Goal: Task Accomplishment & Management: Manage account settings

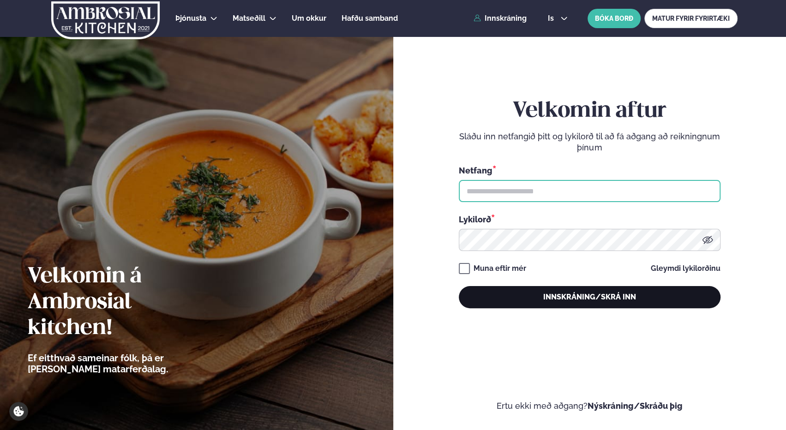
type input "**********"
click at [571, 295] on button "Innskráning/Skrá inn" at bounding box center [590, 297] width 262 height 22
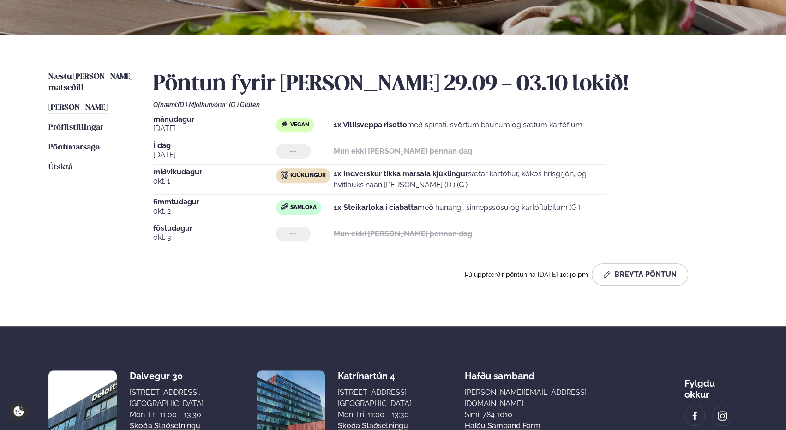
scroll to position [171, 0]
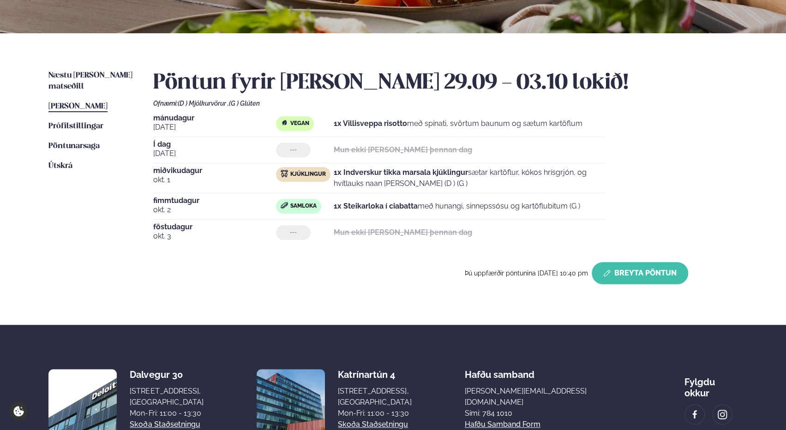
click at [626, 273] on button "Breyta Pöntun" at bounding box center [639, 273] width 96 height 22
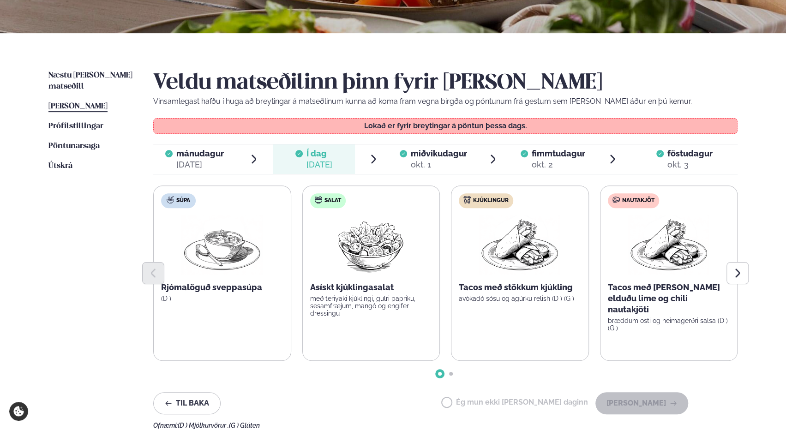
click at [424, 161] on div "okt. 1" at bounding box center [439, 164] width 56 height 11
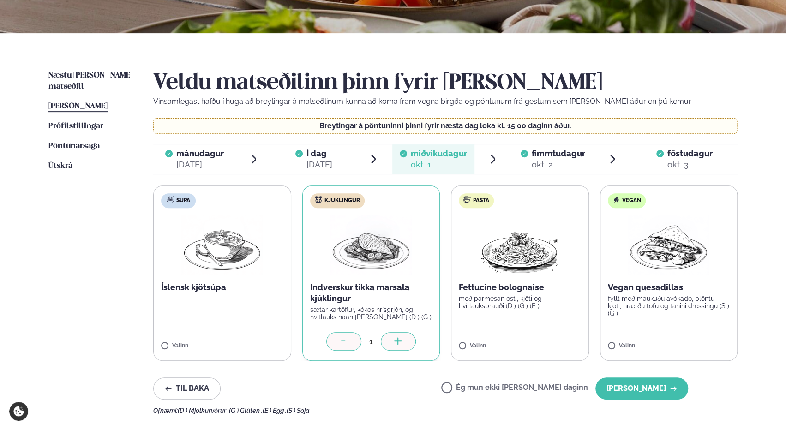
click at [341, 341] on icon at bounding box center [343, 341] width 9 height 9
click at [477, 387] on label "Ég mun ekki [PERSON_NAME] daginn" at bounding box center [514, 389] width 147 height 10
click at [641, 386] on button "[PERSON_NAME]" at bounding box center [641, 388] width 93 height 22
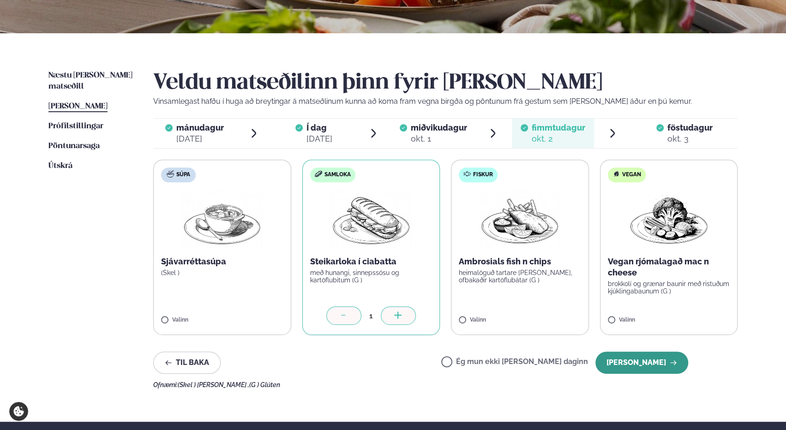
click at [656, 361] on button "[PERSON_NAME]" at bounding box center [641, 363] width 93 height 22
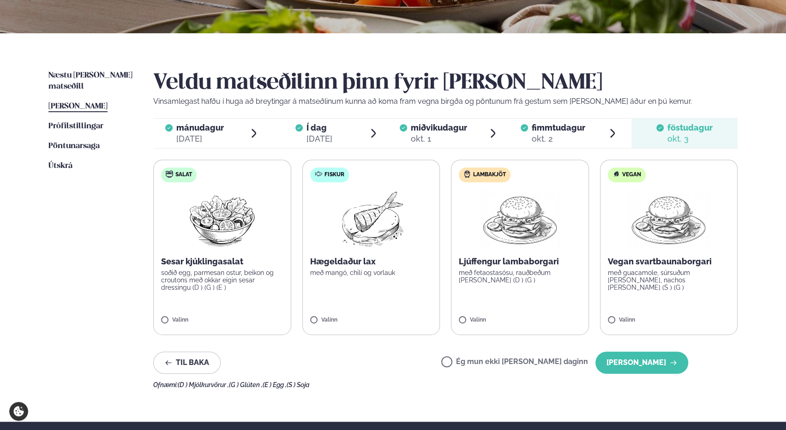
click at [656, 361] on button "[PERSON_NAME]" at bounding box center [641, 363] width 93 height 22
